Goal: Task Accomplishment & Management: Use online tool/utility

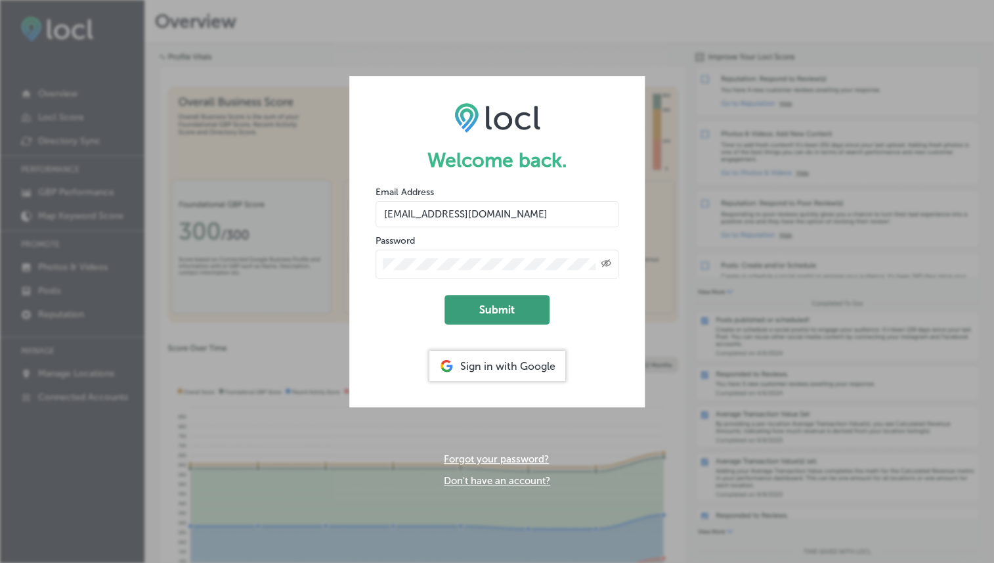
click at [490, 309] on button "Submit" at bounding box center [496, 310] width 105 height 30
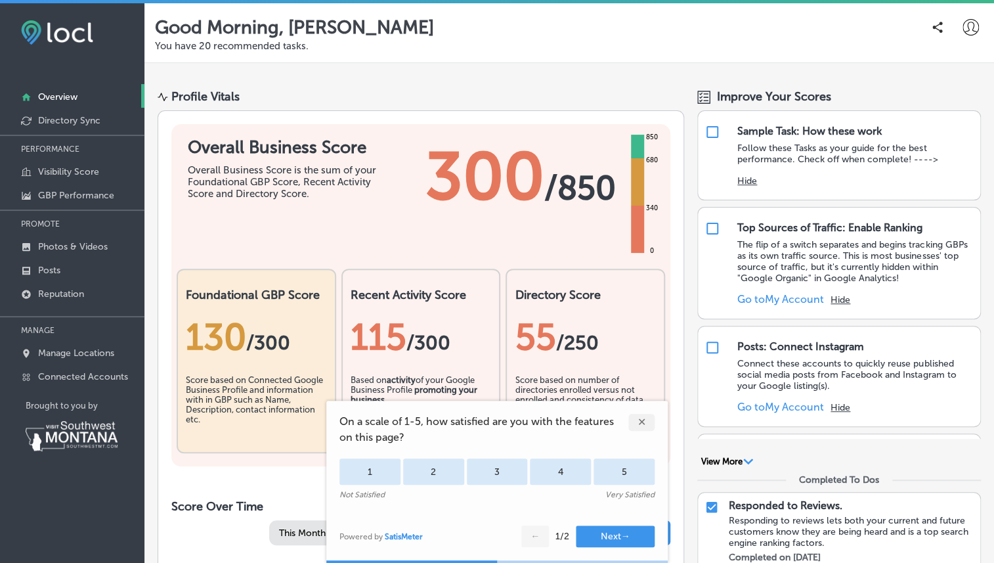
click at [645, 420] on div "✕" at bounding box center [641, 422] width 26 height 17
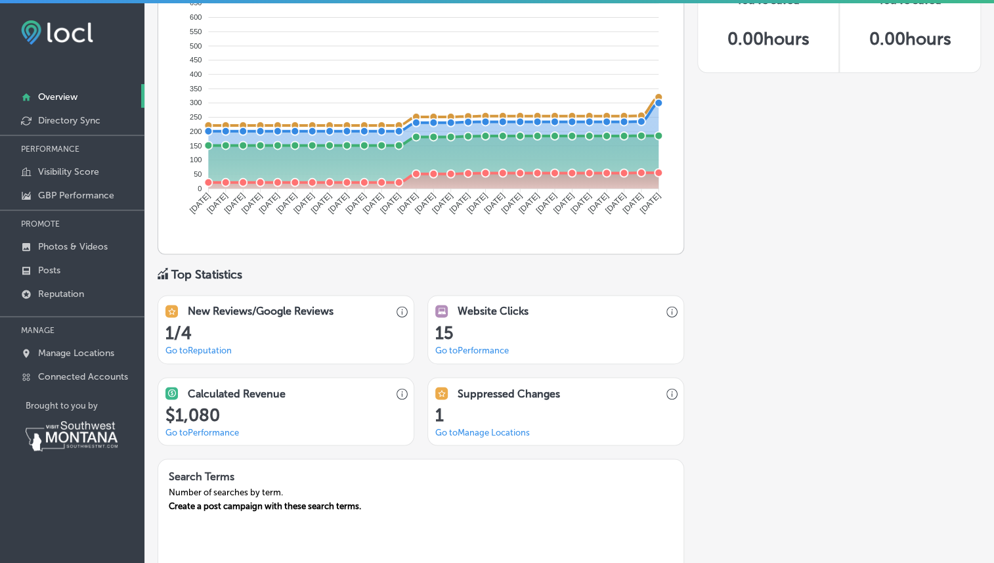
scroll to position [668, 0]
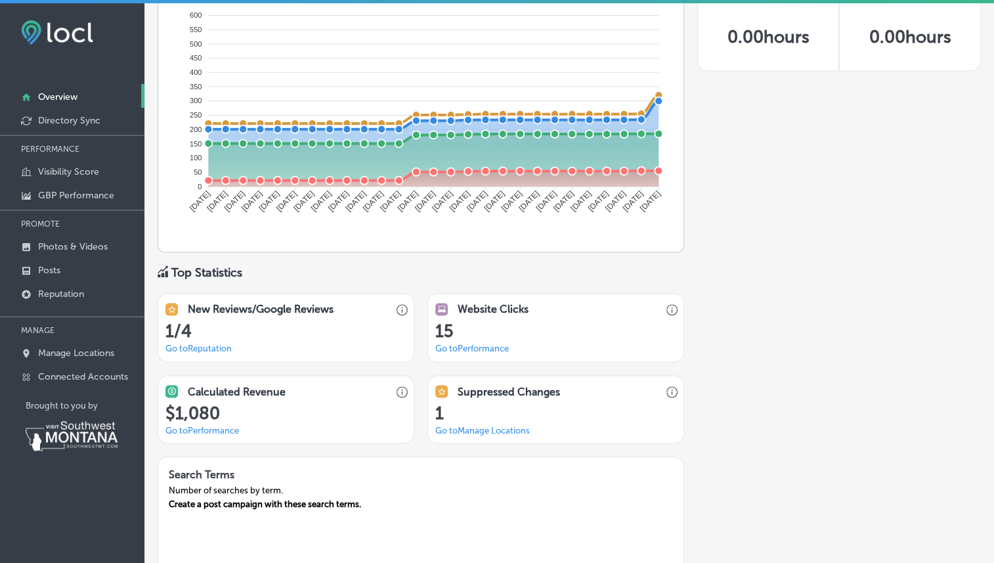
click at [203, 346] on link "Go to Reputation" at bounding box center [198, 348] width 66 height 10
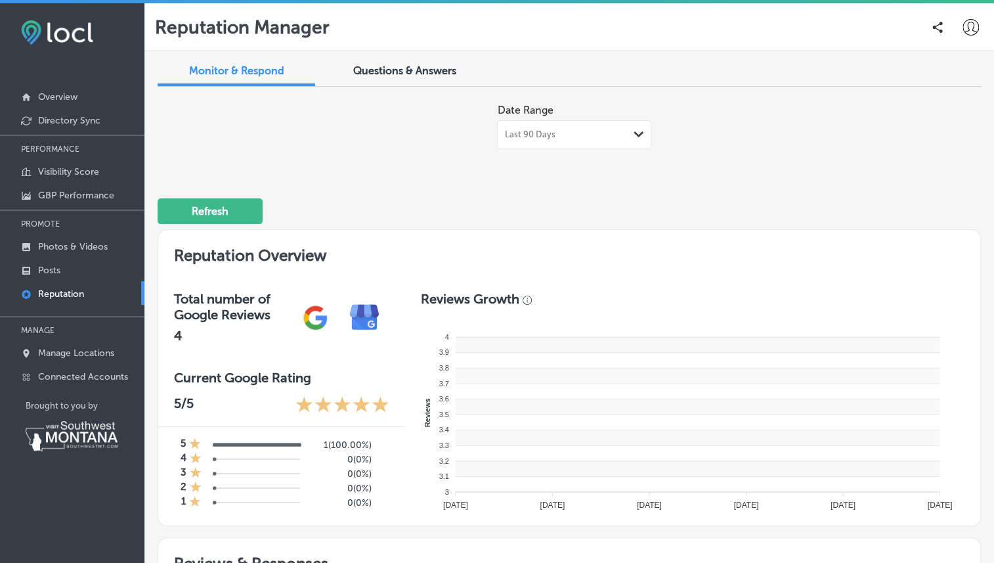
type textarea "x"
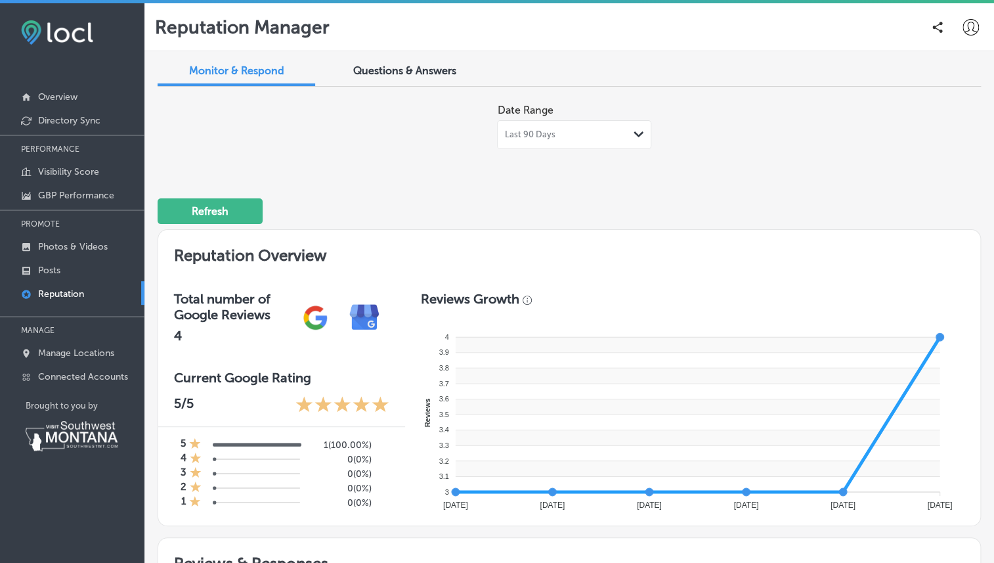
click at [388, 70] on span "Questions & Answers" at bounding box center [404, 70] width 103 height 12
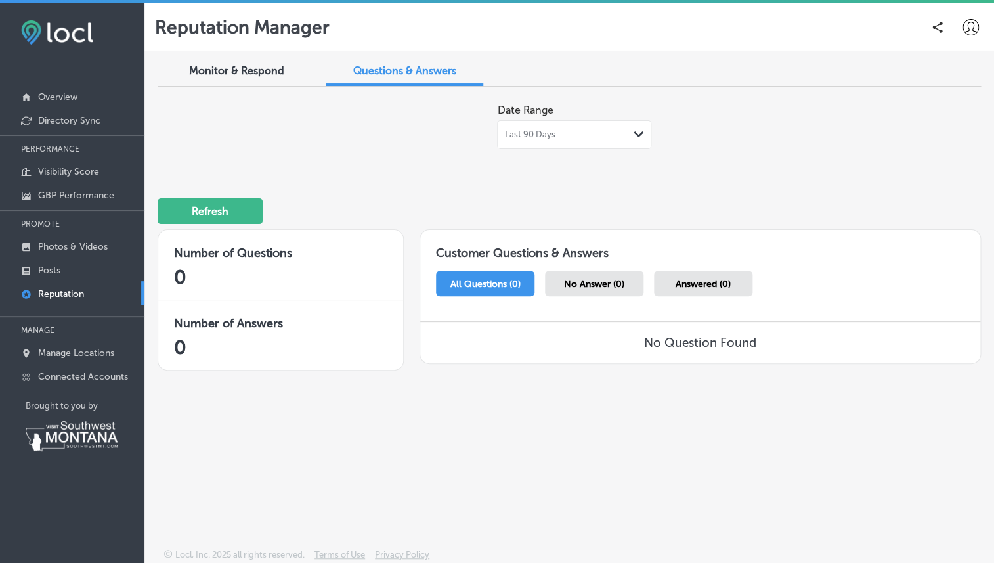
scroll to position [3, 0]
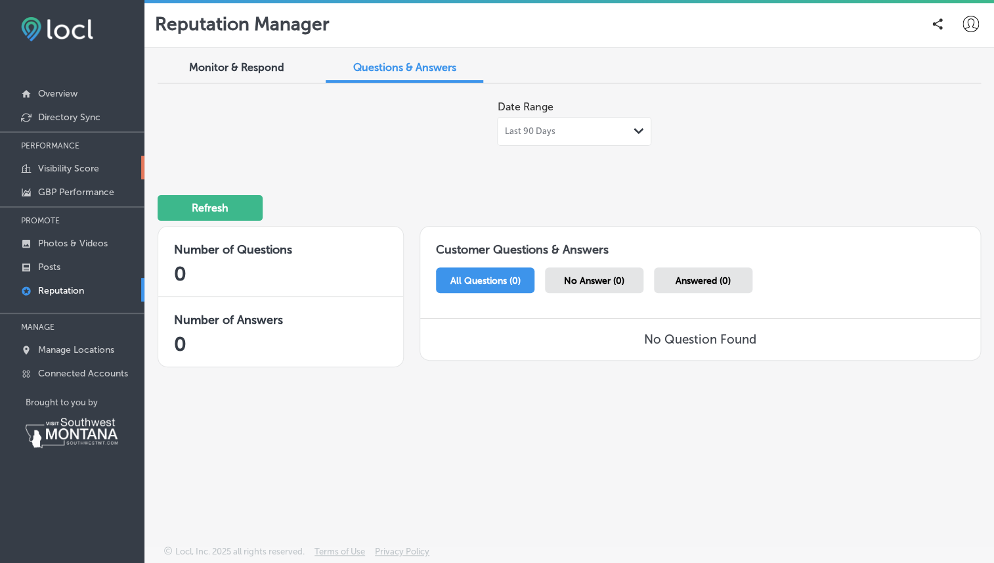
click at [64, 171] on p "Visibility Score" at bounding box center [68, 168] width 61 height 11
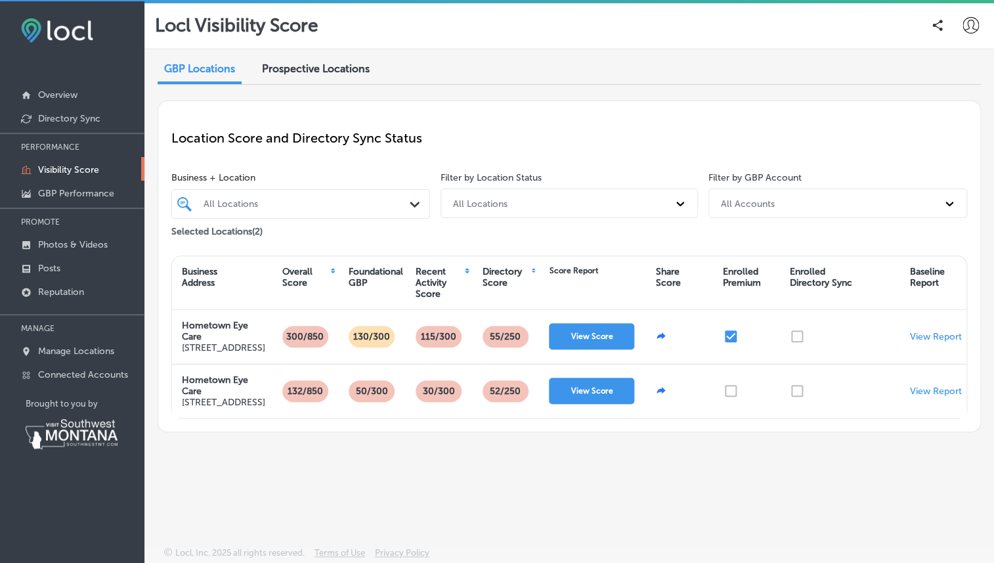
scroll to position [3, 0]
